Goal: Task Accomplishment & Management: Use online tool/utility

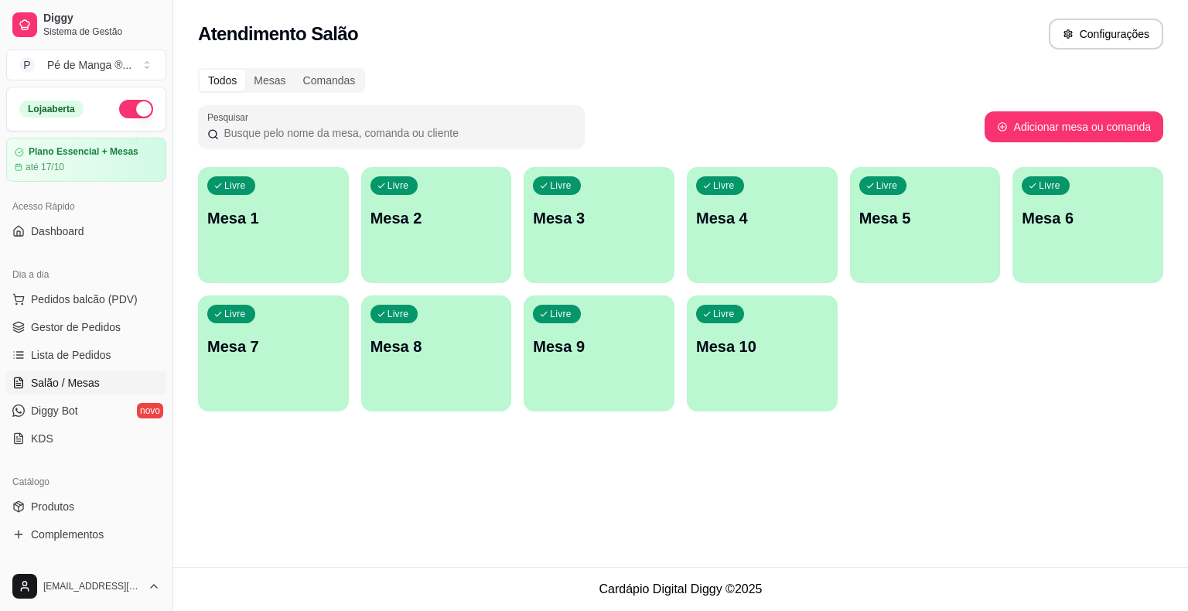
click at [254, 244] on div "Livre Mesa 1" at bounding box center [273, 215] width 151 height 97
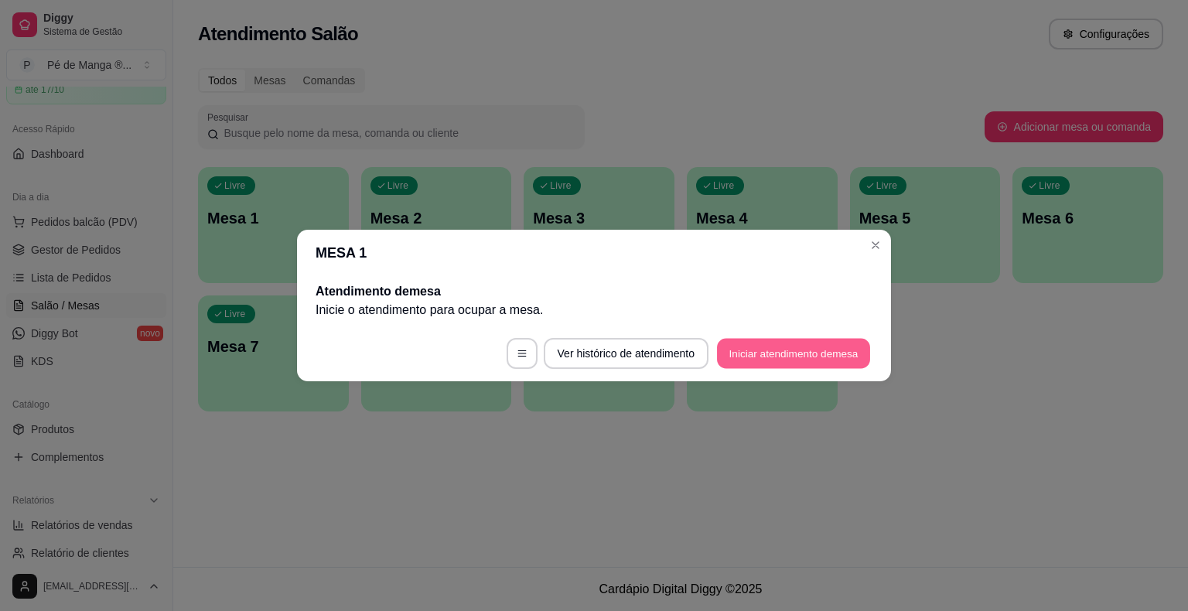
click at [773, 350] on button "Iniciar atendimento de mesa" at bounding box center [793, 354] width 153 height 30
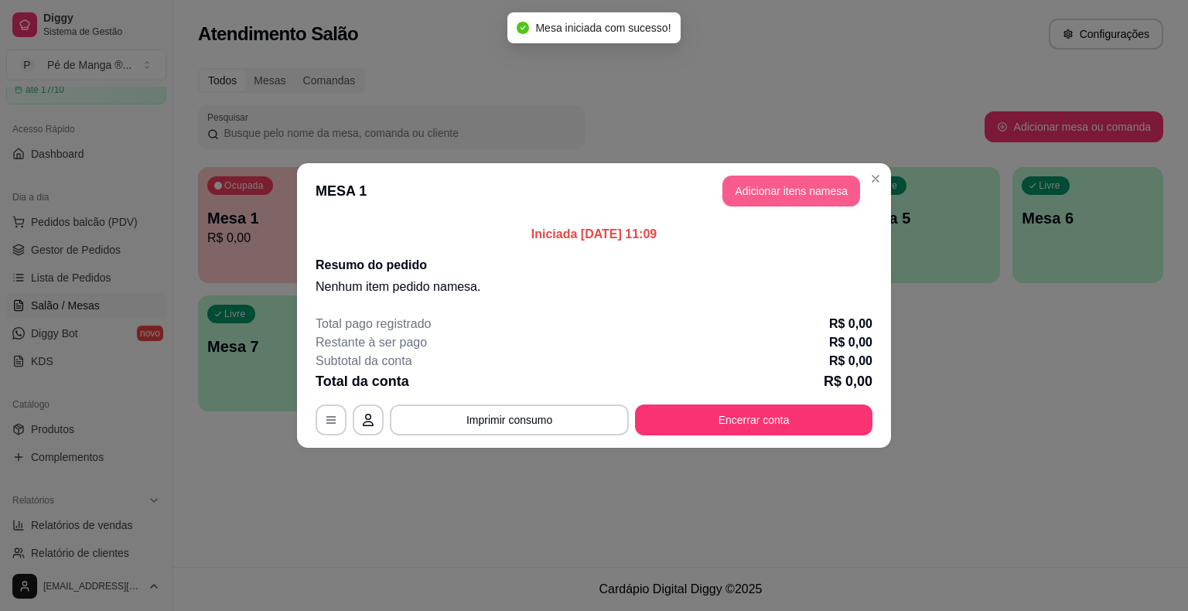
click at [760, 198] on button "Adicionar itens na mesa" at bounding box center [791, 191] width 138 height 31
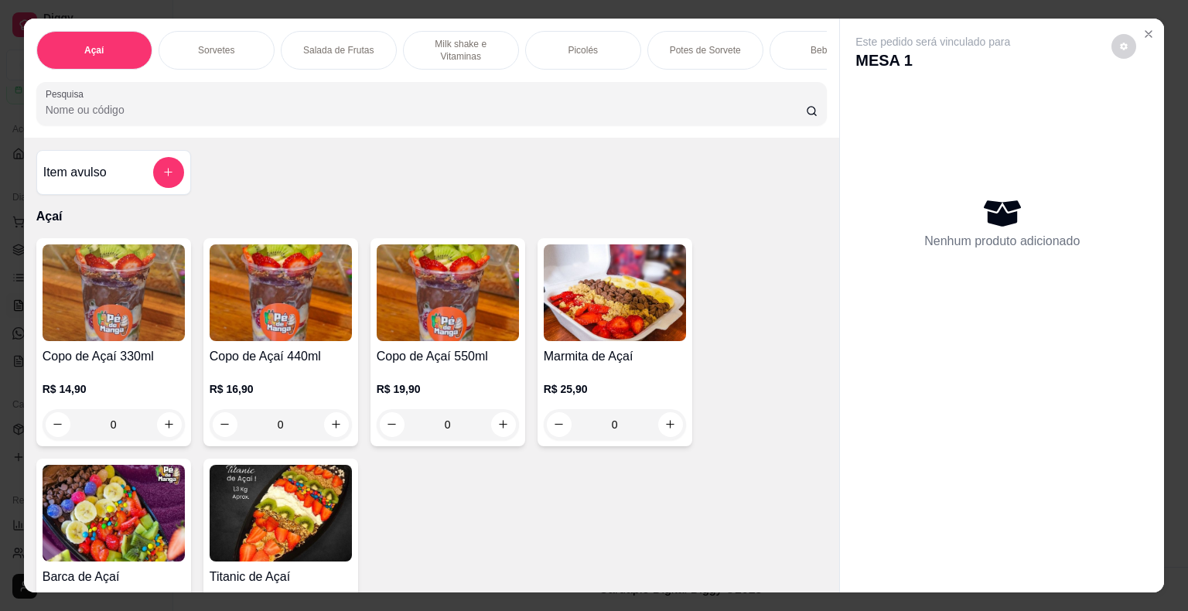
click at [251, 31] on div "Sorvetes" at bounding box center [217, 50] width 116 height 39
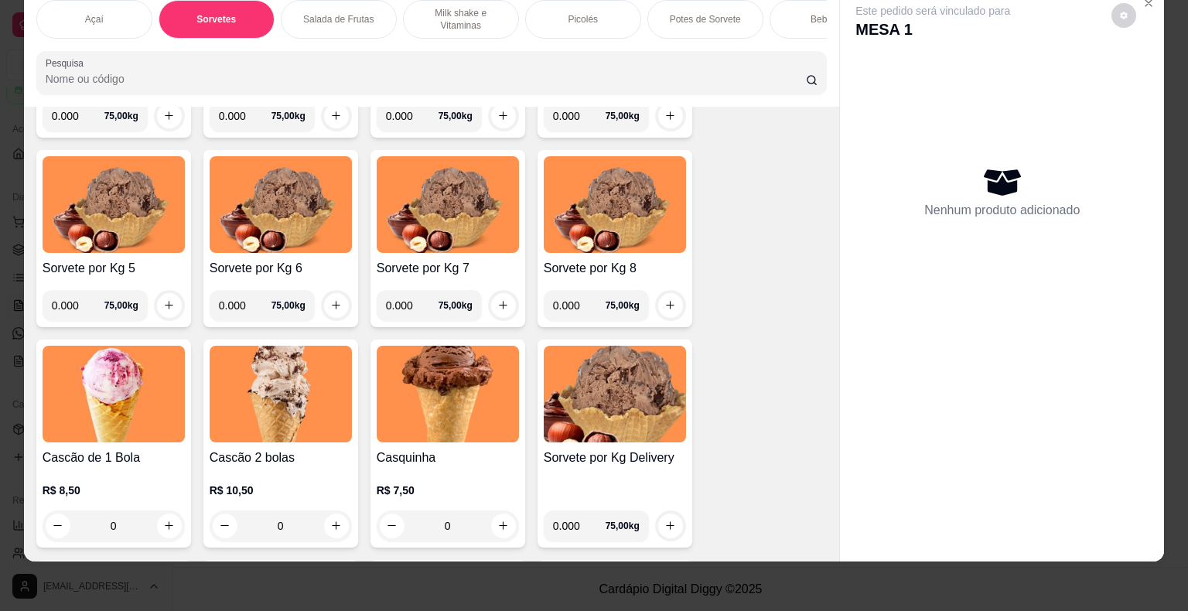
scroll to position [773, 0]
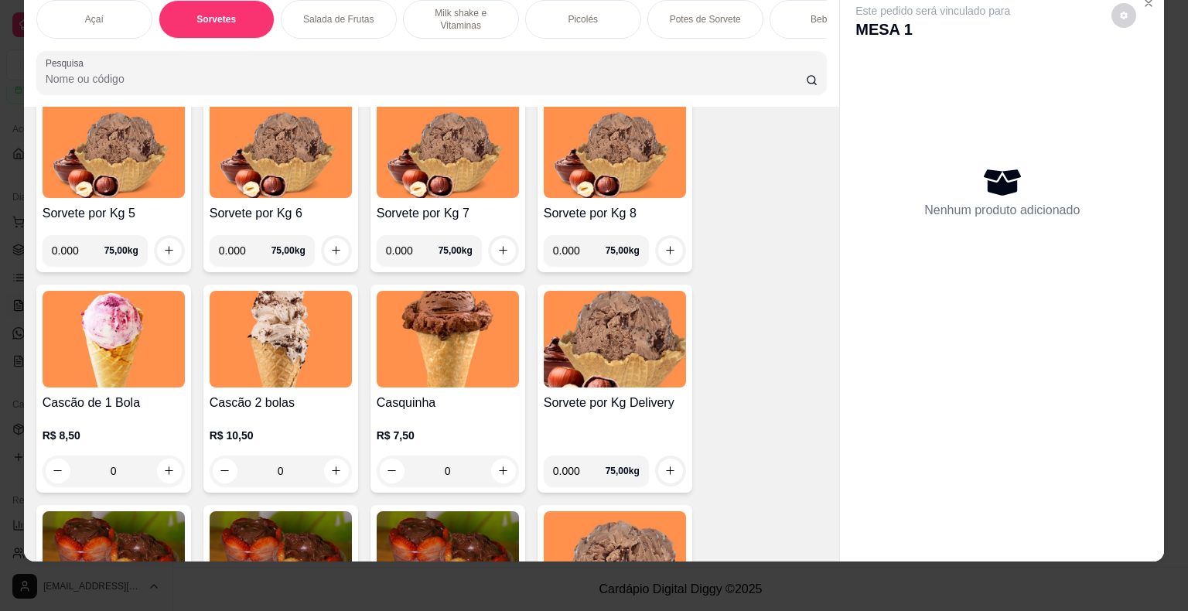
click at [346, 473] on div "Cascão 2 bolas R$ 10,50 0" at bounding box center [280, 389] width 155 height 208
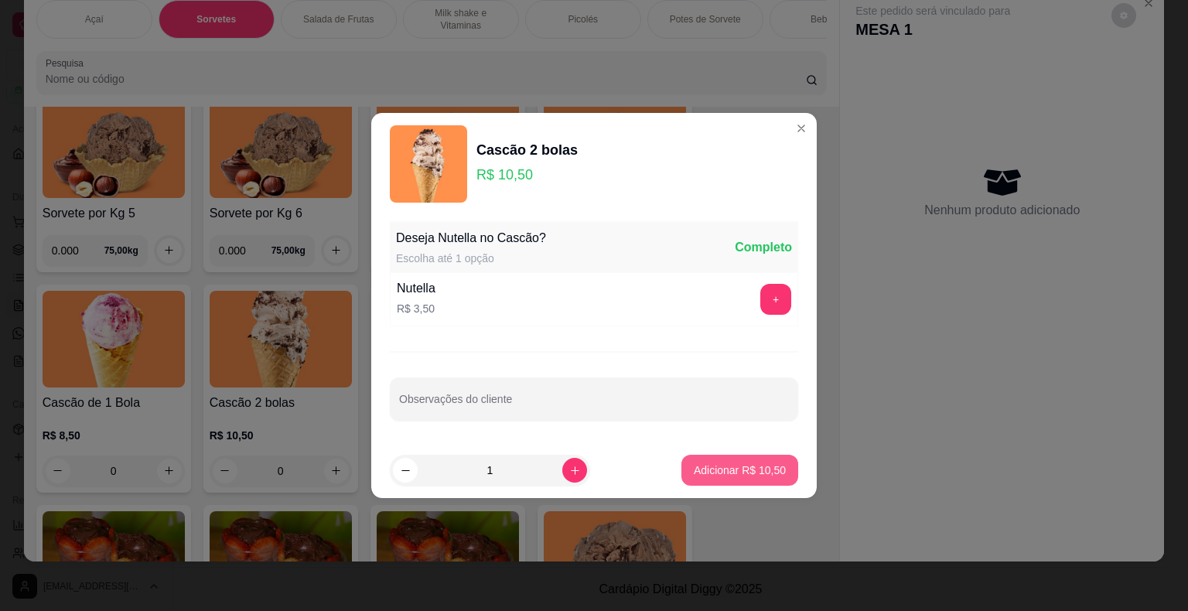
click at [747, 465] on p "Adicionar R$ 10,50" at bounding box center [740, 469] width 92 height 15
type input "1"
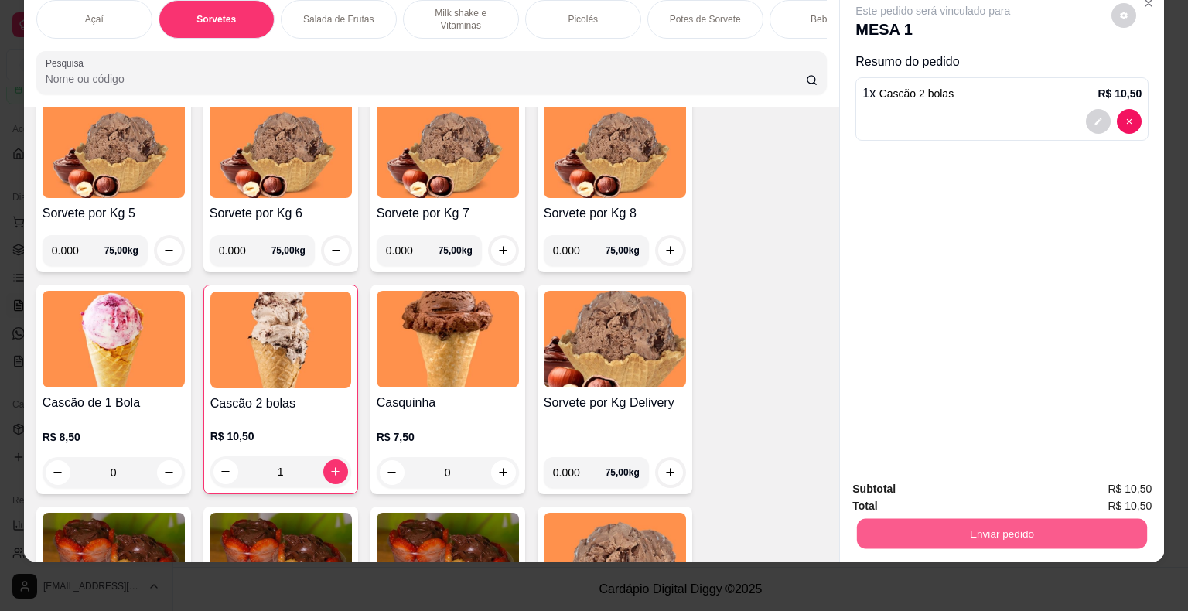
click at [987, 523] on button "Enviar pedido" at bounding box center [1002, 534] width 290 height 30
click at [1117, 490] on button "Enviar pedido" at bounding box center [1111, 483] width 87 height 29
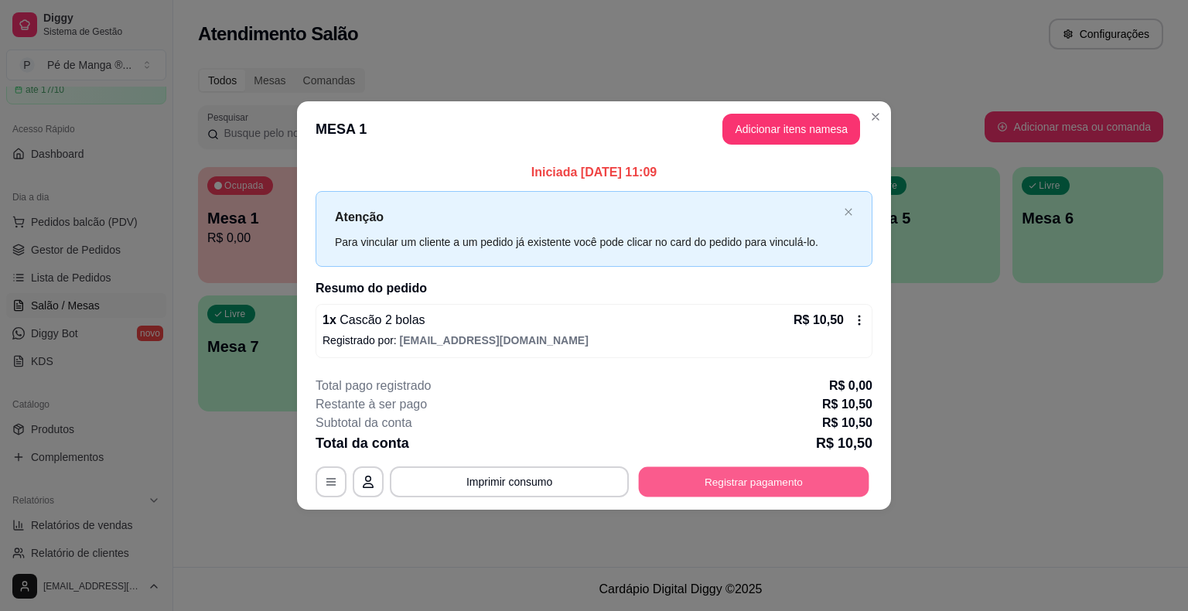
click at [749, 481] on button "Registrar pagamento" at bounding box center [754, 481] width 230 height 30
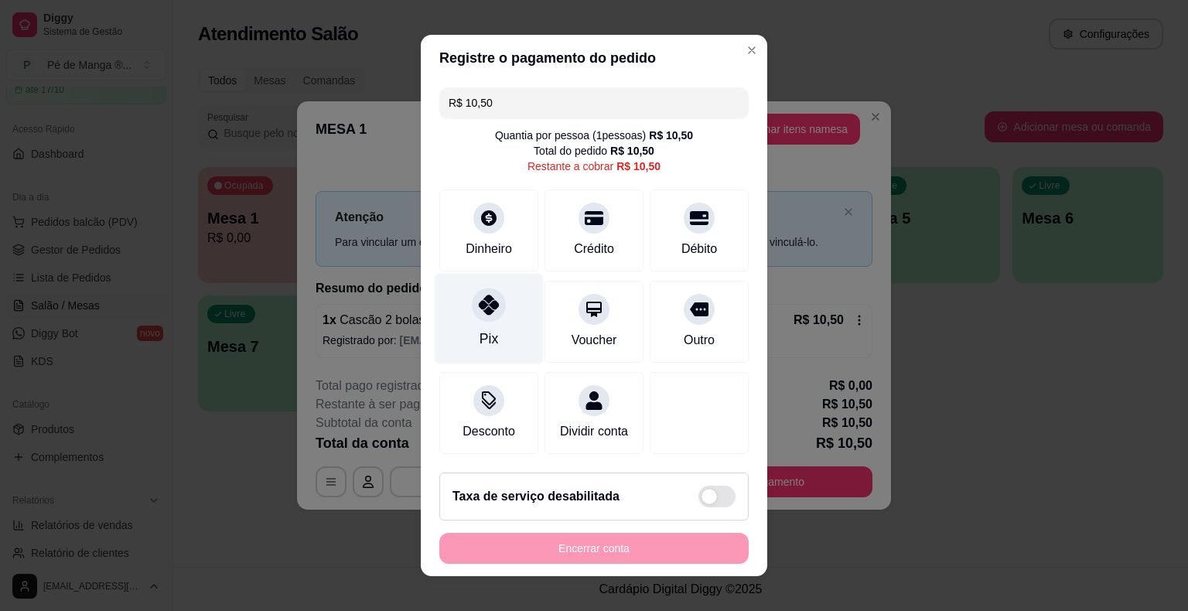
click at [523, 304] on div "Pix" at bounding box center [489, 319] width 109 height 90
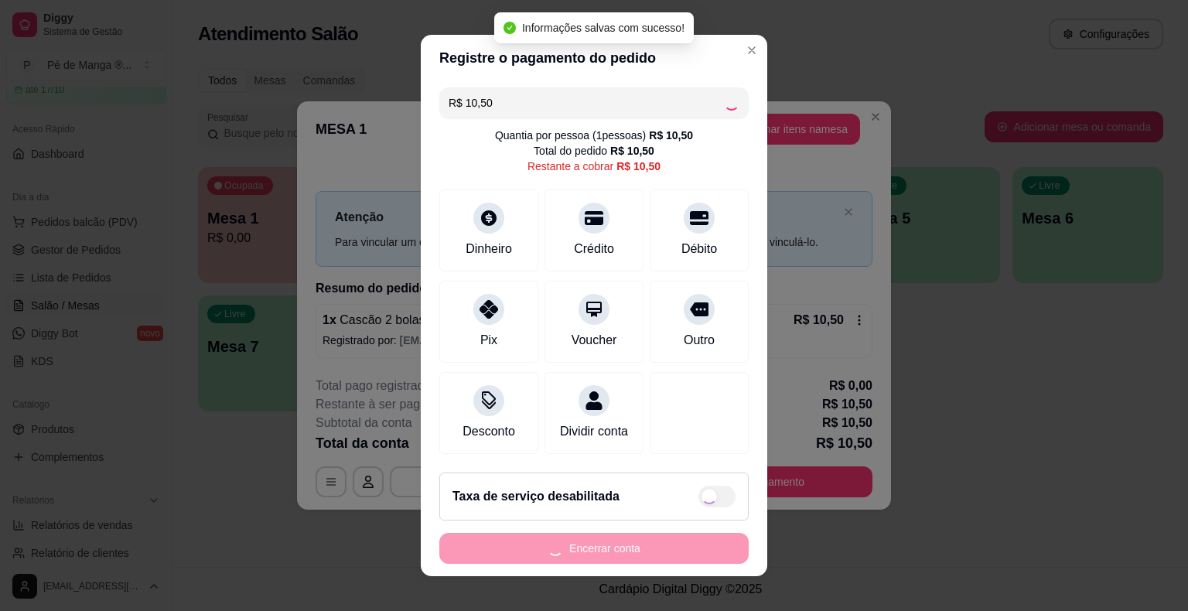
type input "R$ 0,00"
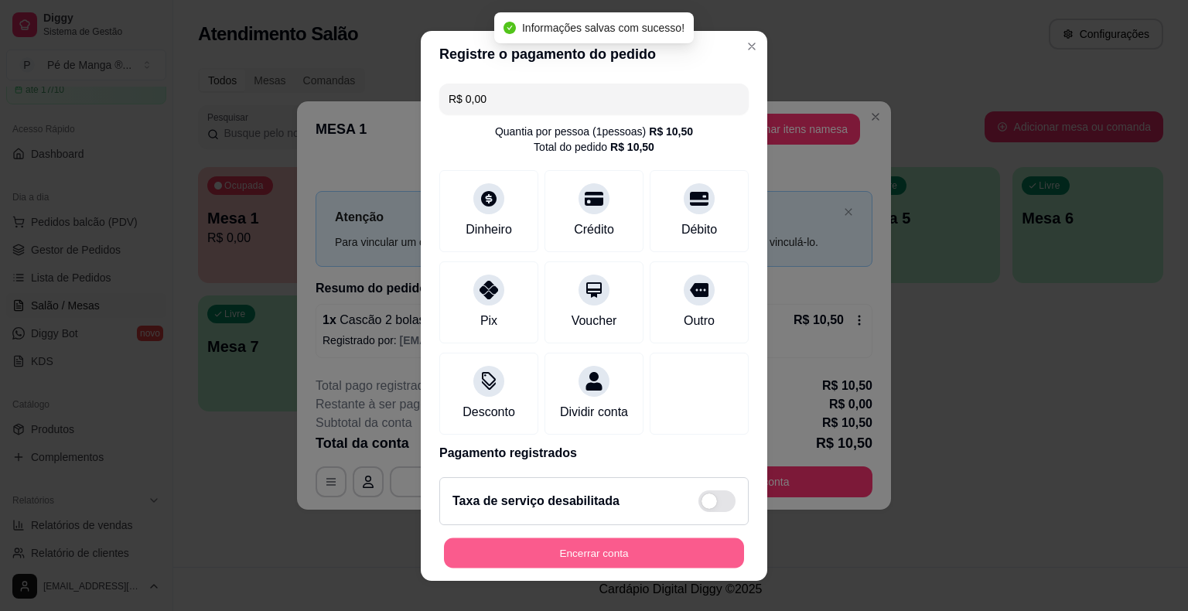
click at [573, 554] on button "Encerrar conta" at bounding box center [594, 552] width 300 height 30
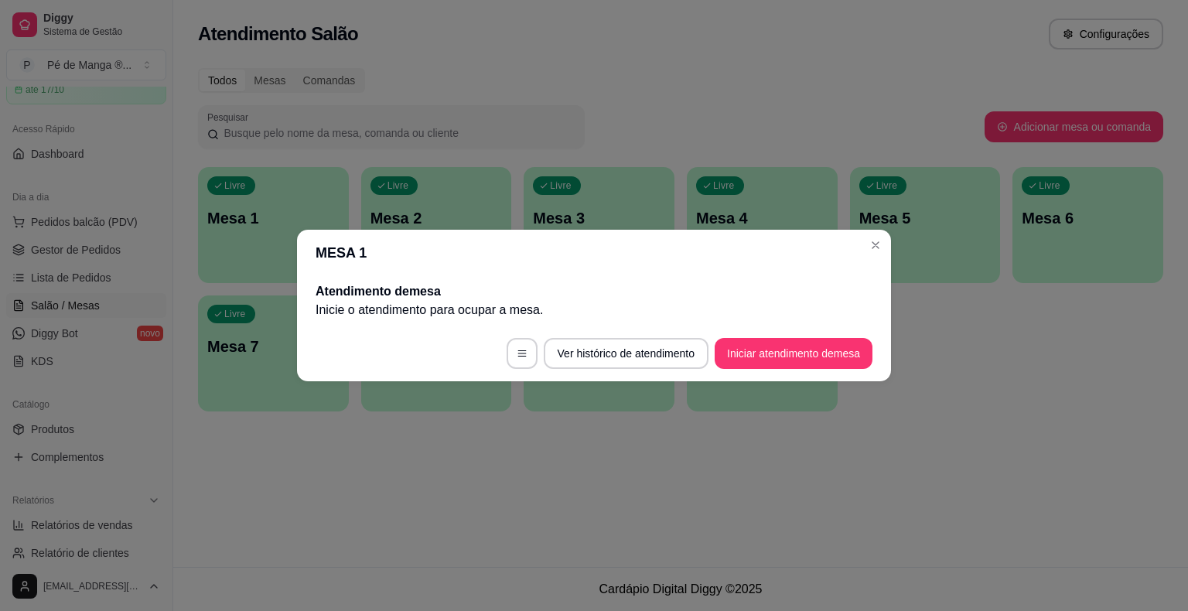
drag, startPoint x: 820, startPoint y: 276, endPoint x: 878, endPoint y: 263, distance: 59.5
click at [848, 274] on section "MESA 1 Atendimento de mesa Inicie o atendimento para ocupar a mesa . Ver histór…" at bounding box center [594, 306] width 594 height 152
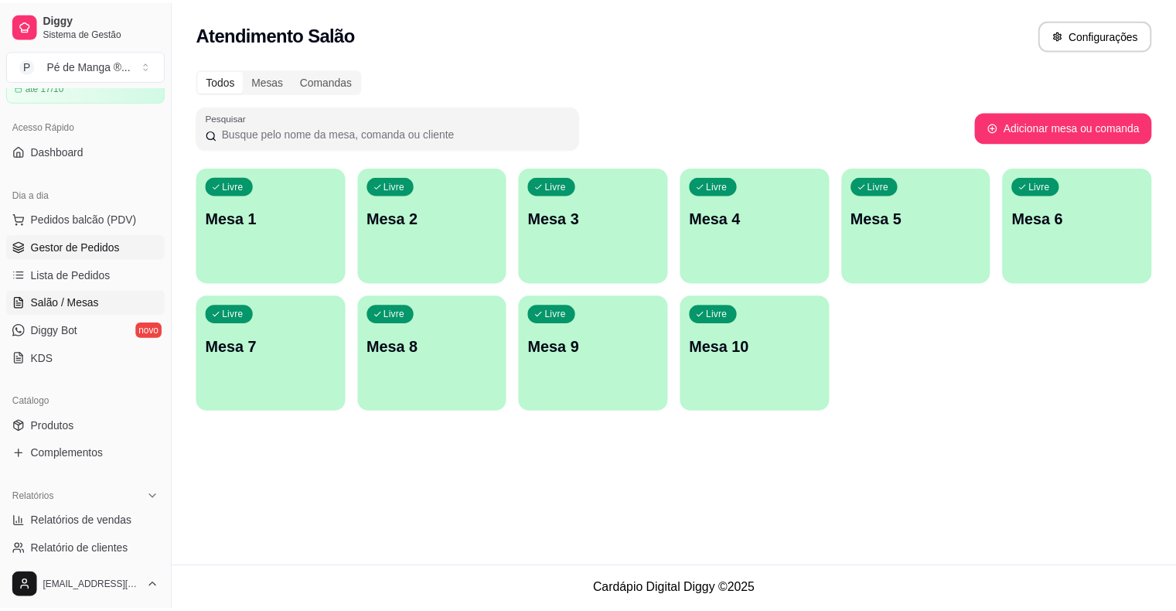
scroll to position [77, 0]
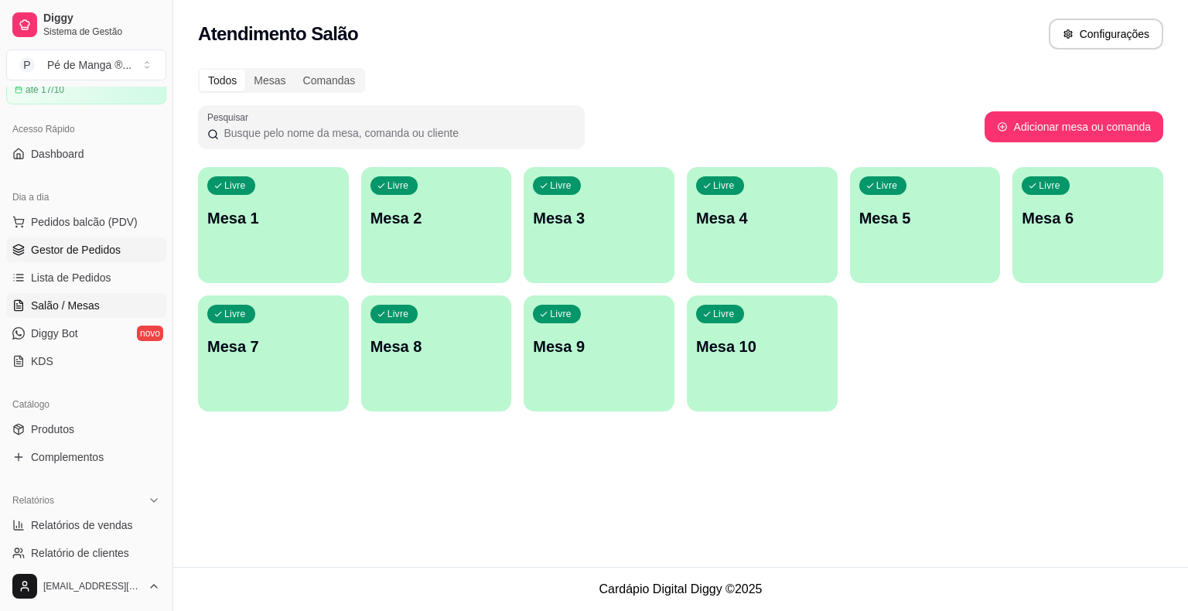
click at [127, 243] on link "Gestor de Pedidos" at bounding box center [86, 249] width 160 height 25
